Goal: Task Accomplishment & Management: Manage account settings

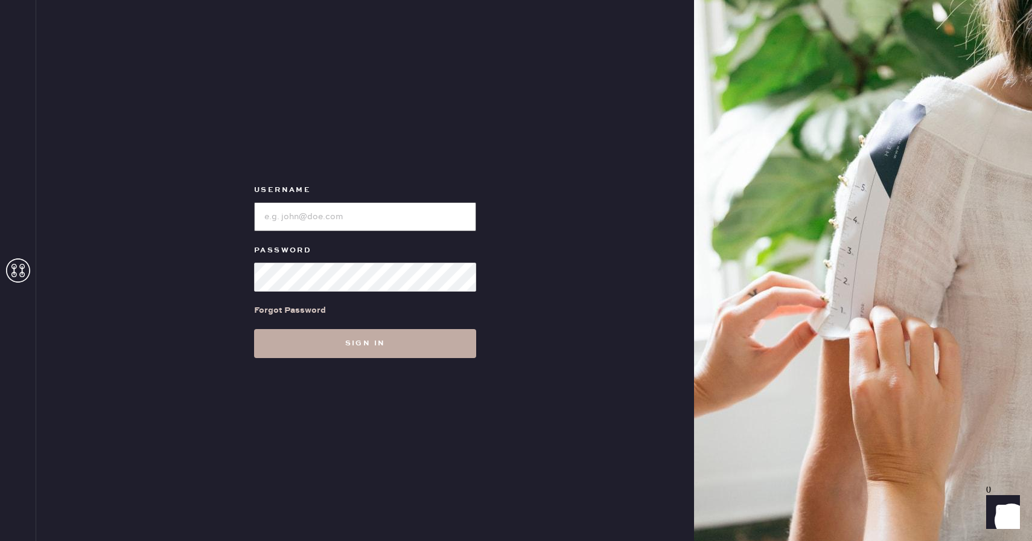
type input "Reformationboston"
click at [395, 336] on button "Sign in" at bounding box center [365, 343] width 222 height 29
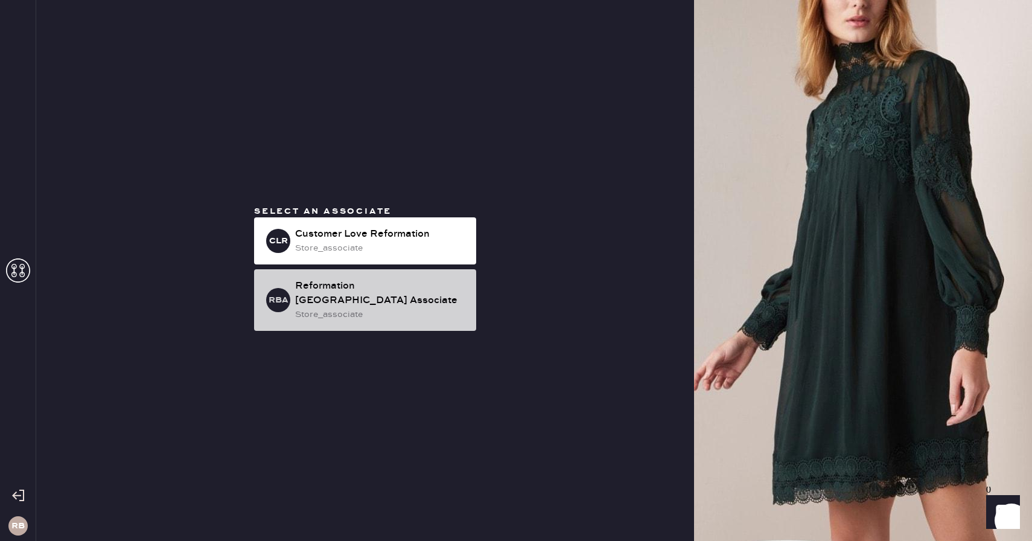
click at [401, 295] on div "Reformation [GEOGRAPHIC_DATA] Associate" at bounding box center [380, 293] width 171 height 29
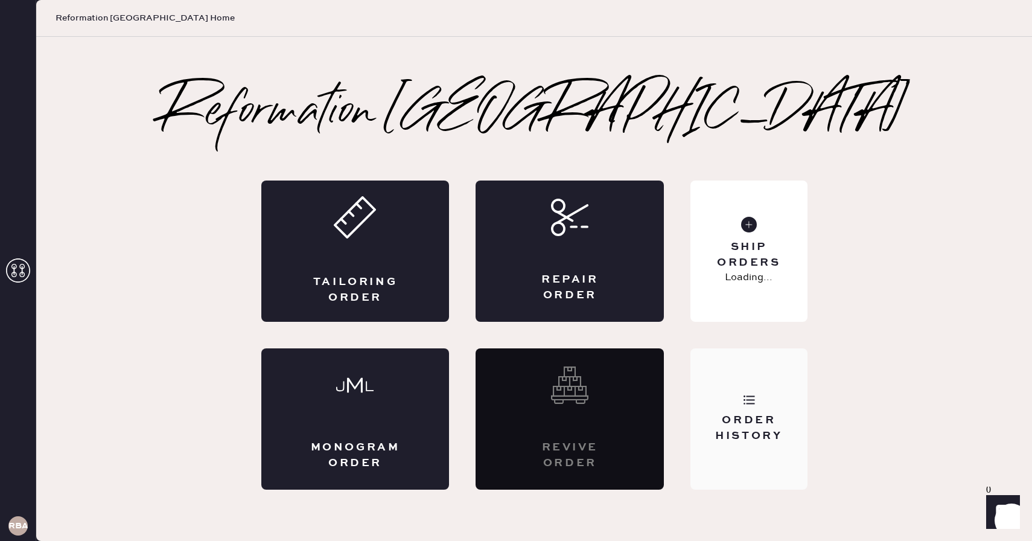
click at [755, 427] on div "Order History" at bounding box center [748, 428] width 97 height 30
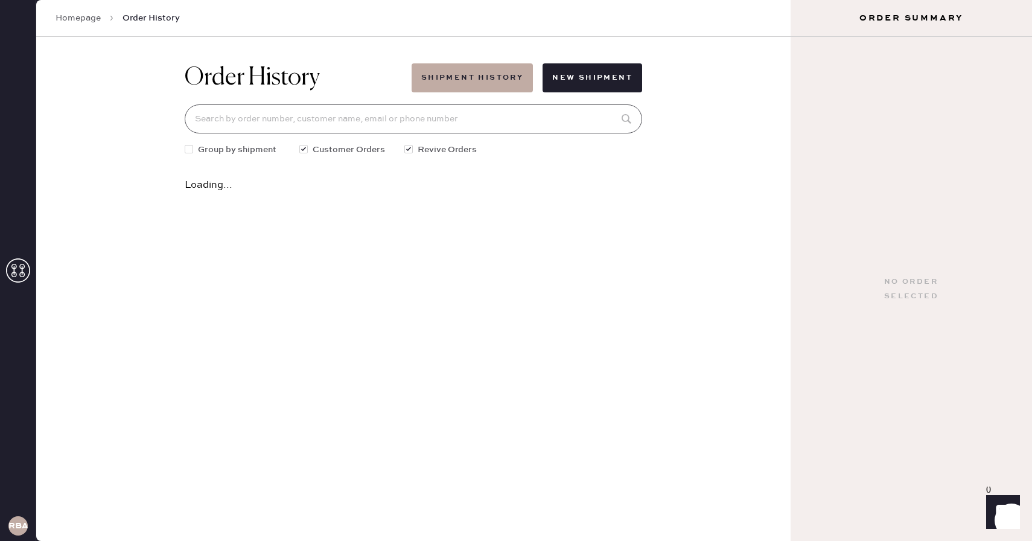
click at [379, 130] on input at bounding box center [414, 118] width 458 height 29
type input "filippa.varotsi"
click at [414, 201] on div "[DATE] • 1 garment" at bounding box center [377, 196] width 361 height 13
